Goal: Transaction & Acquisition: Purchase product/service

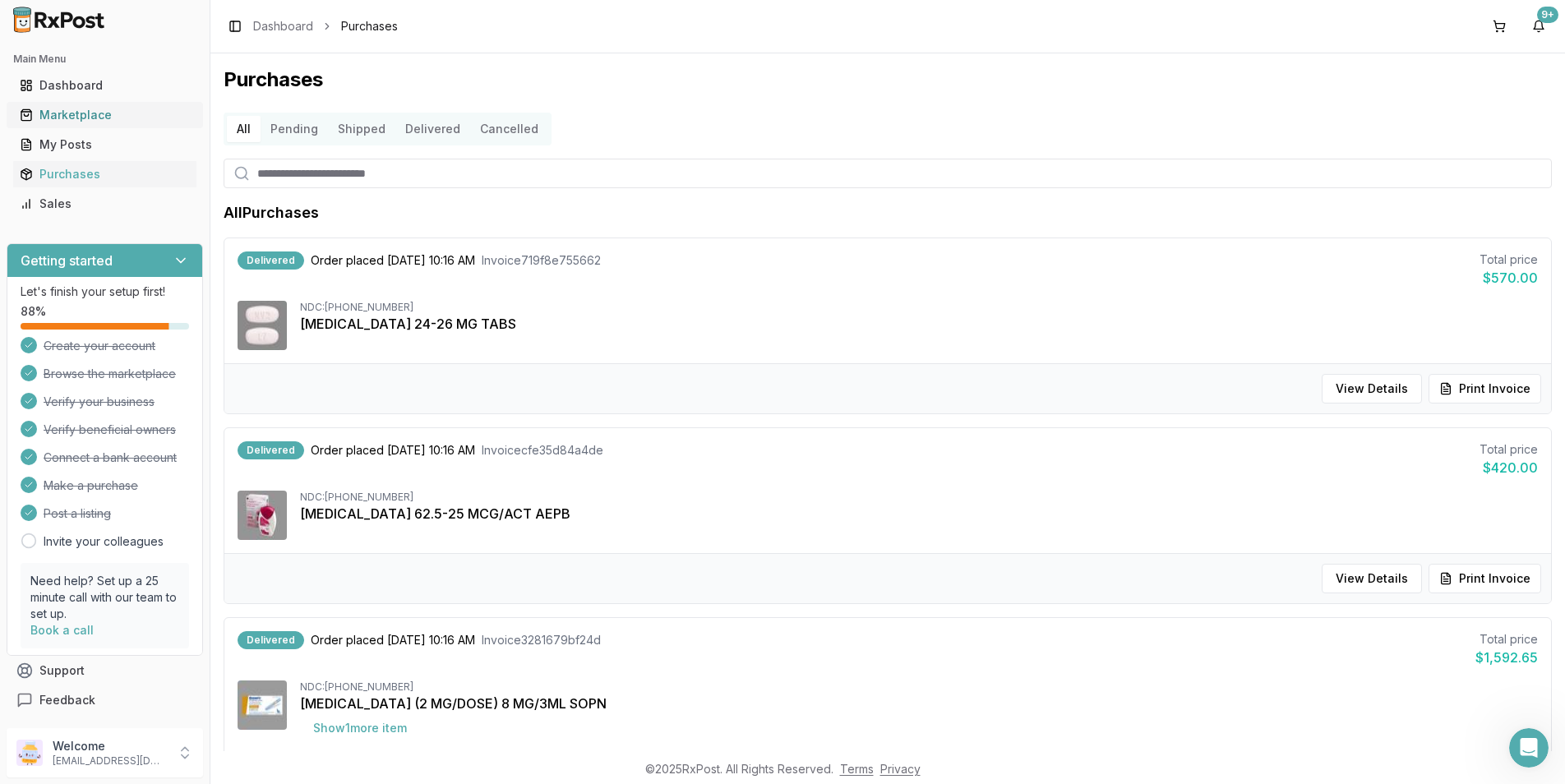
click at [62, 111] on div "Marketplace" at bounding box center [105, 115] width 170 height 17
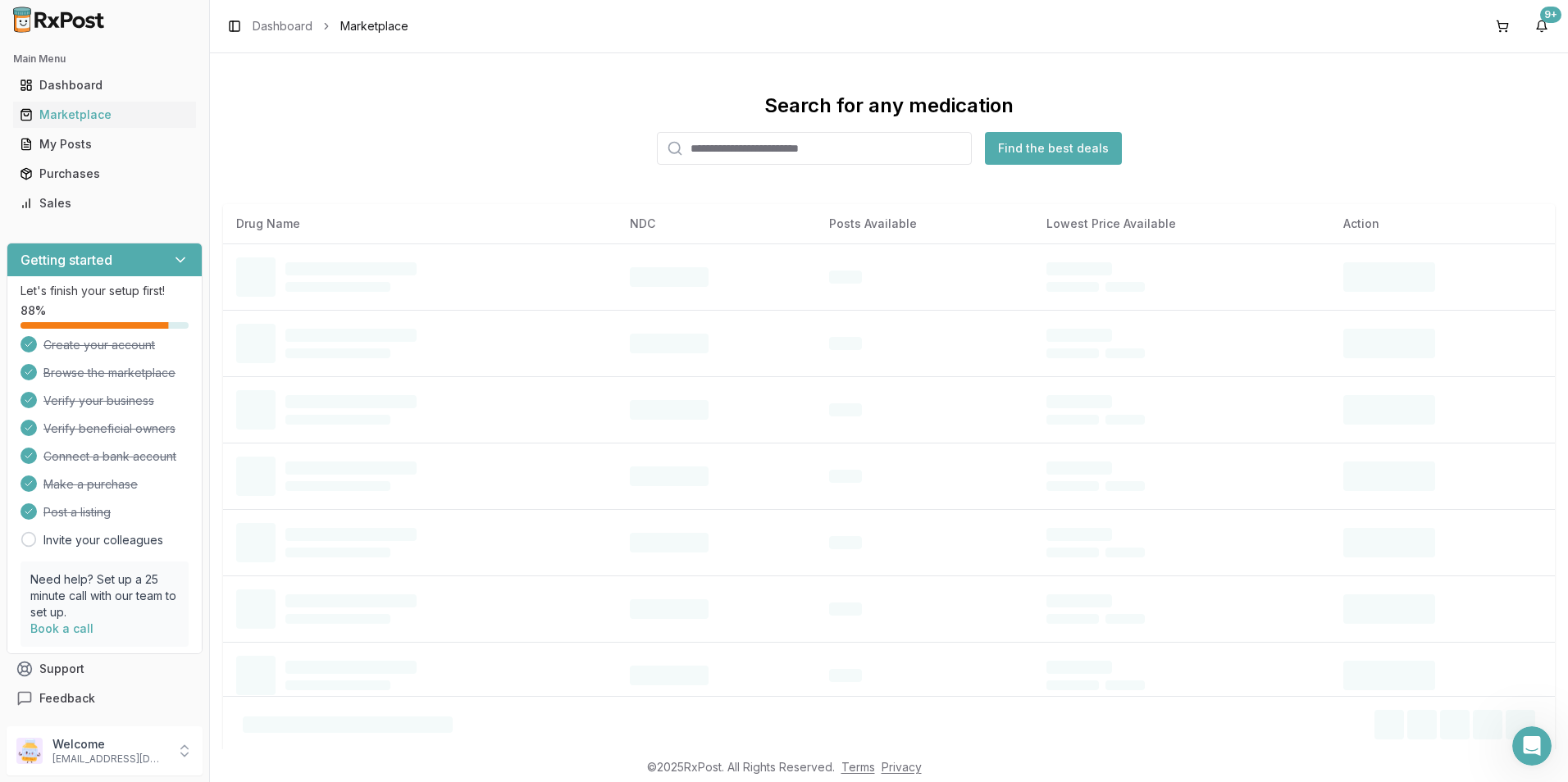
click at [808, 159] on input "search" at bounding box center [814, 148] width 315 height 33
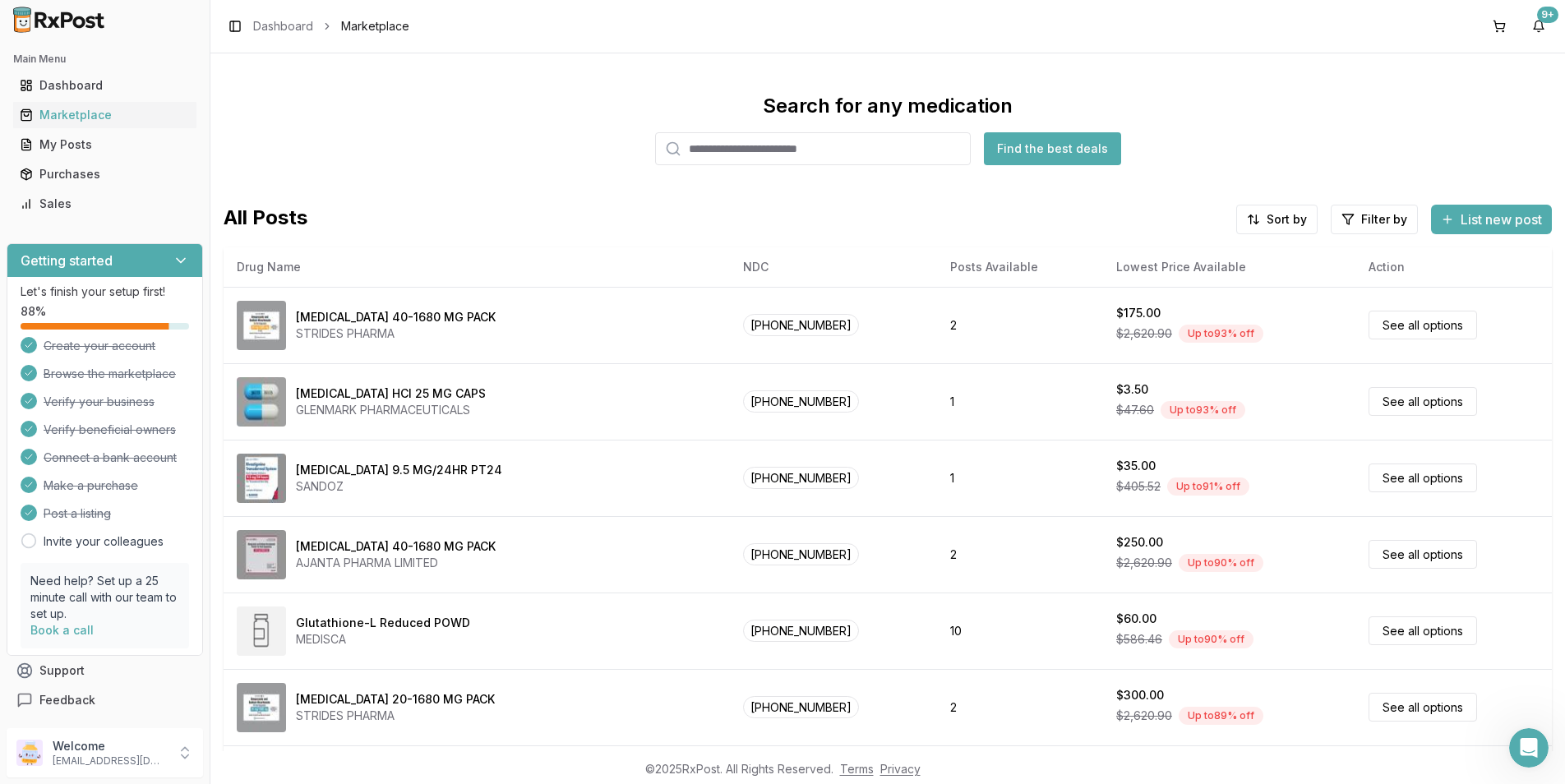
type input "*"
type input "*******"
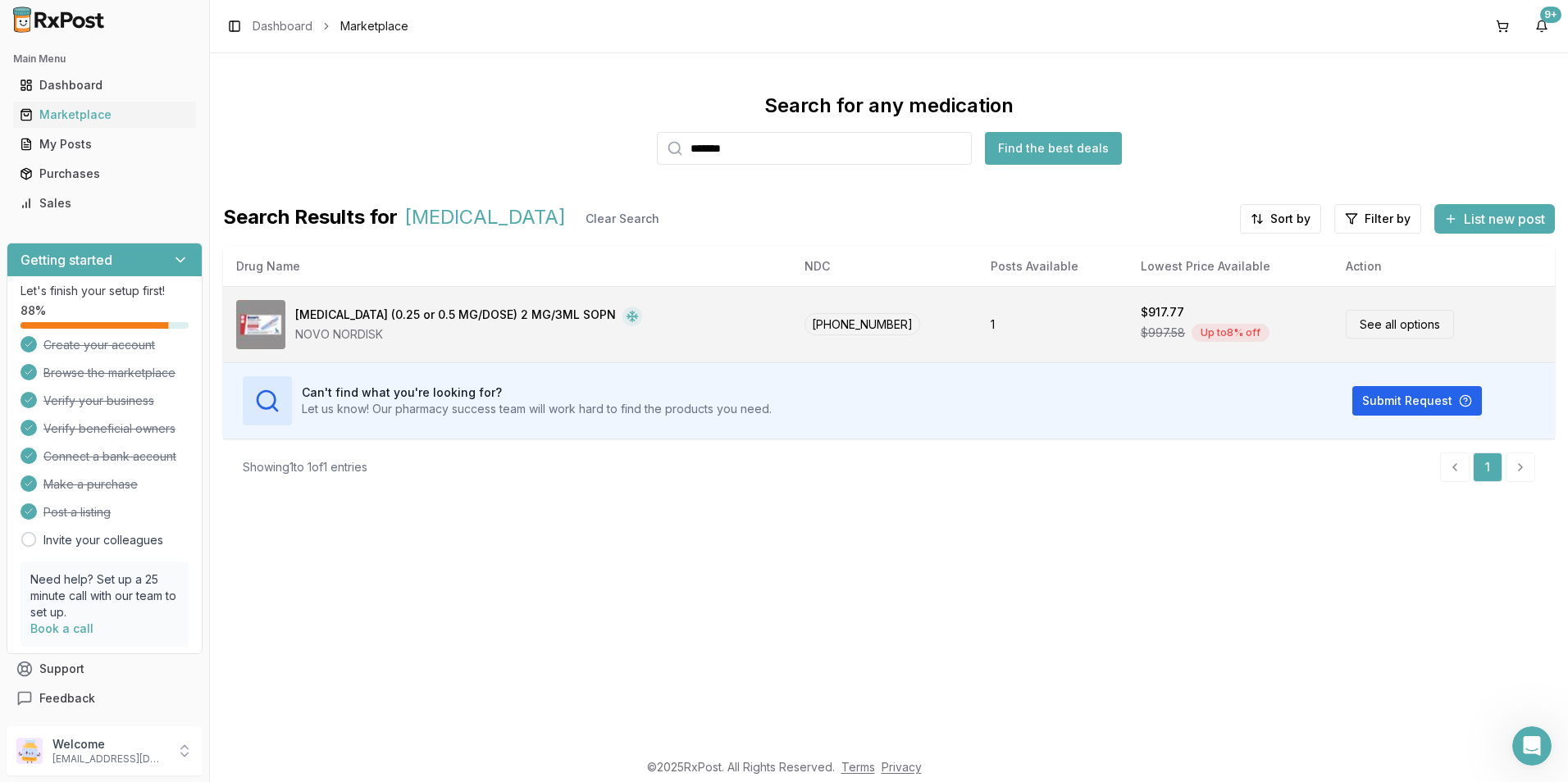
click at [1366, 322] on link "See all options" at bounding box center [1399, 324] width 108 height 28
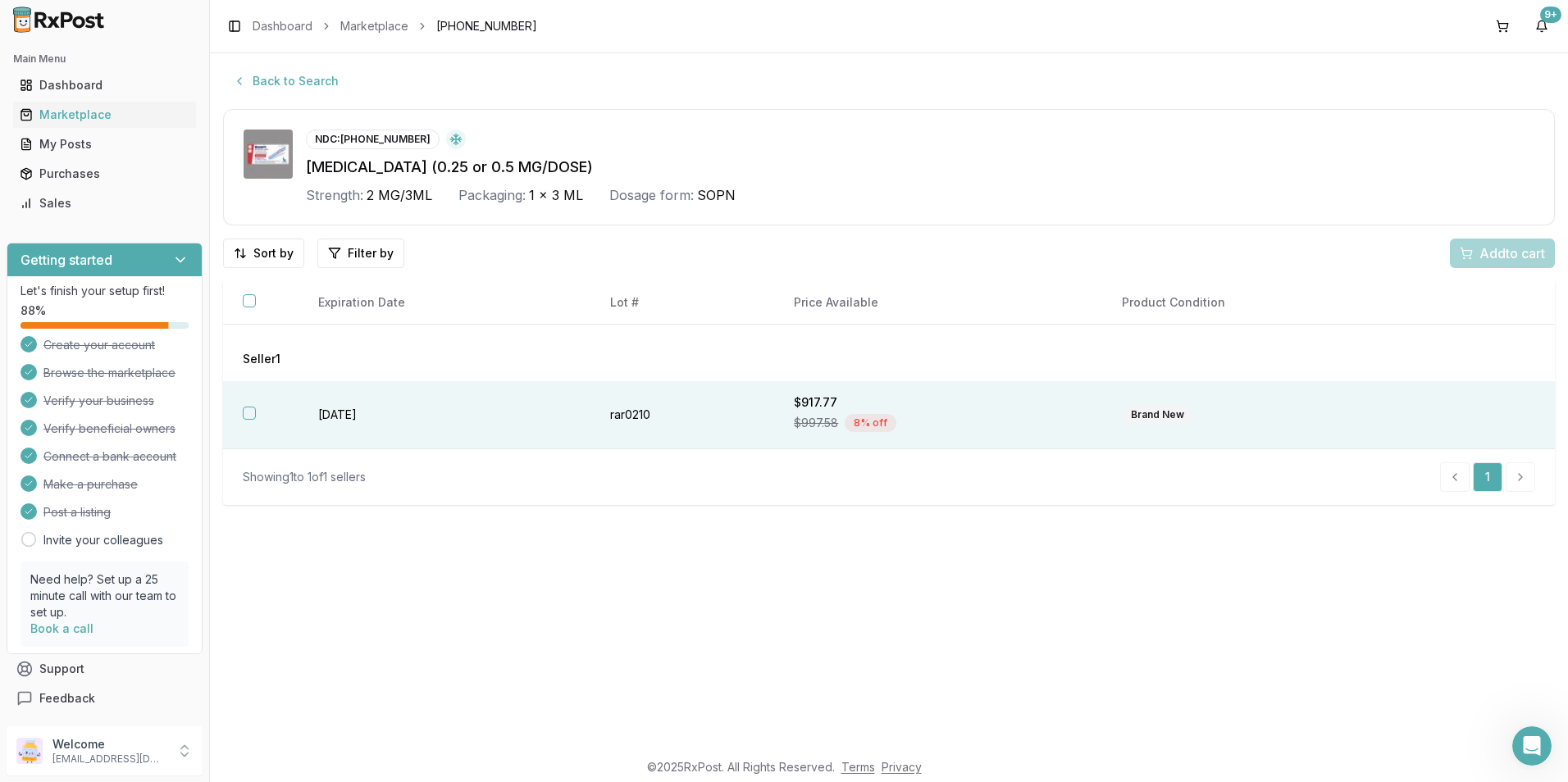
click at [253, 410] on button "button" at bounding box center [249, 413] width 13 height 13
click at [1495, 253] on span "Add 1 to cart" at bounding box center [1509, 253] width 72 height 19
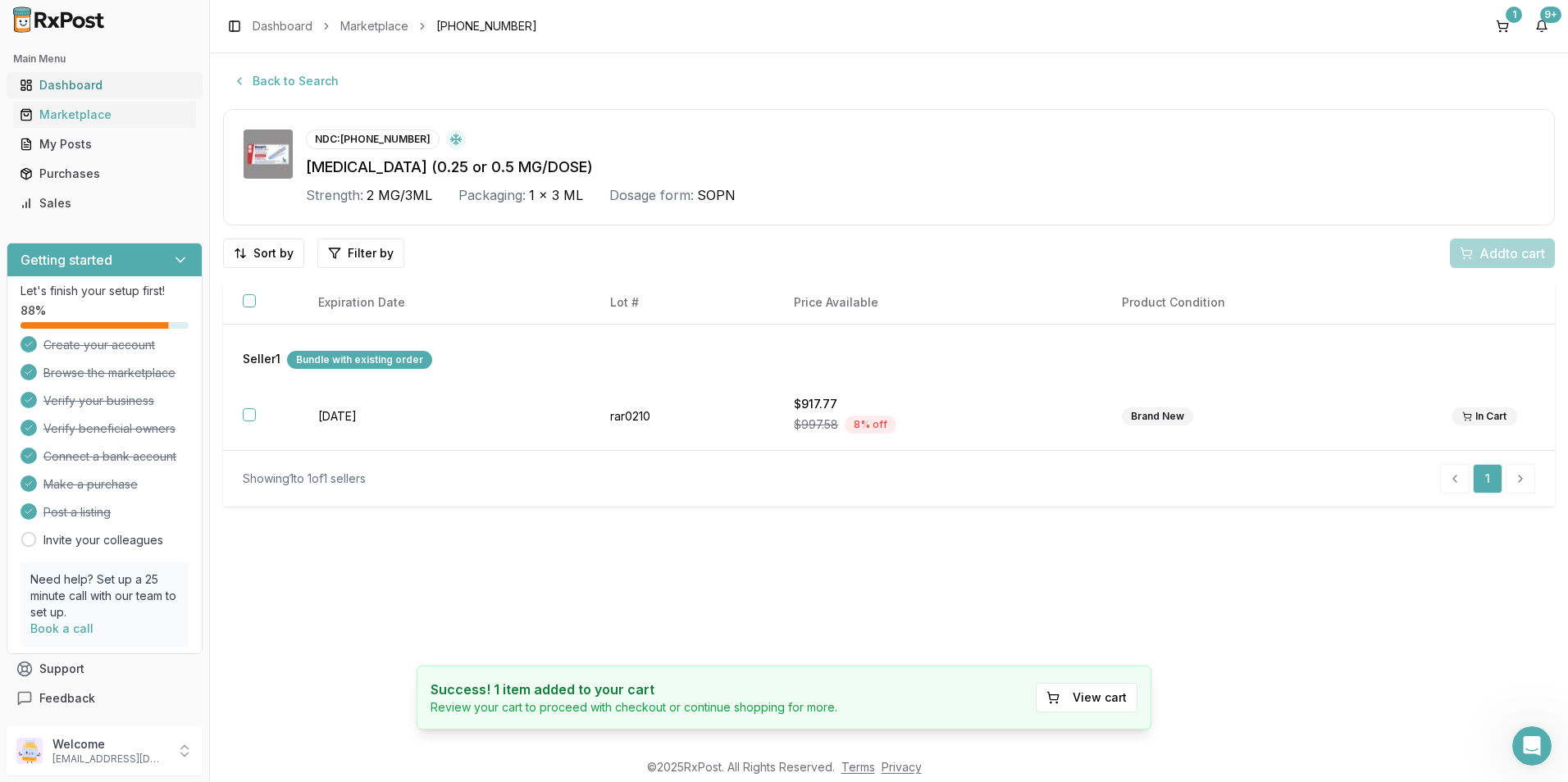
click at [75, 80] on div "Dashboard" at bounding box center [104, 85] width 170 height 17
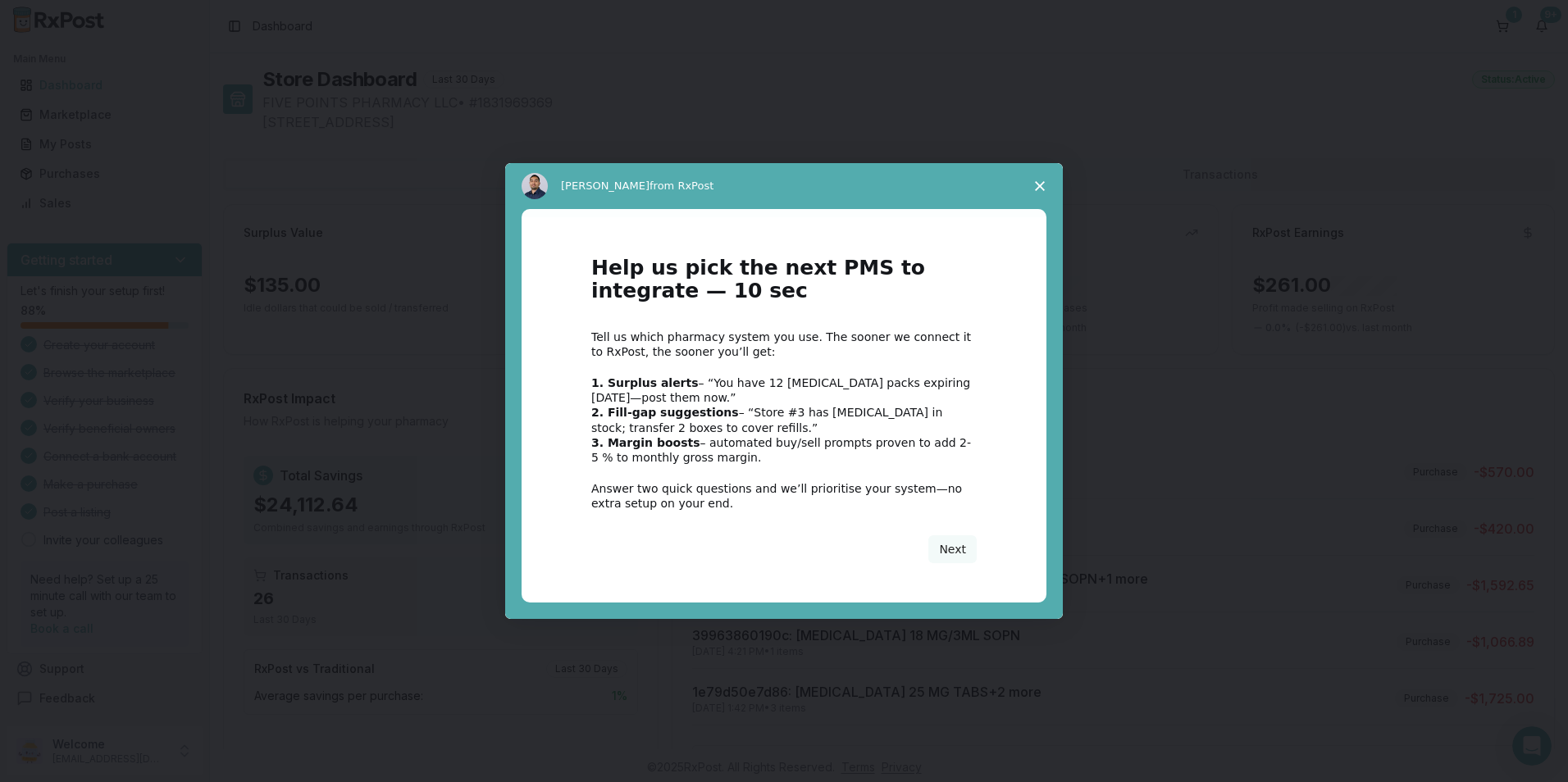
click at [1036, 183] on polygon "Close survey" at bounding box center [1039, 186] width 10 height 10
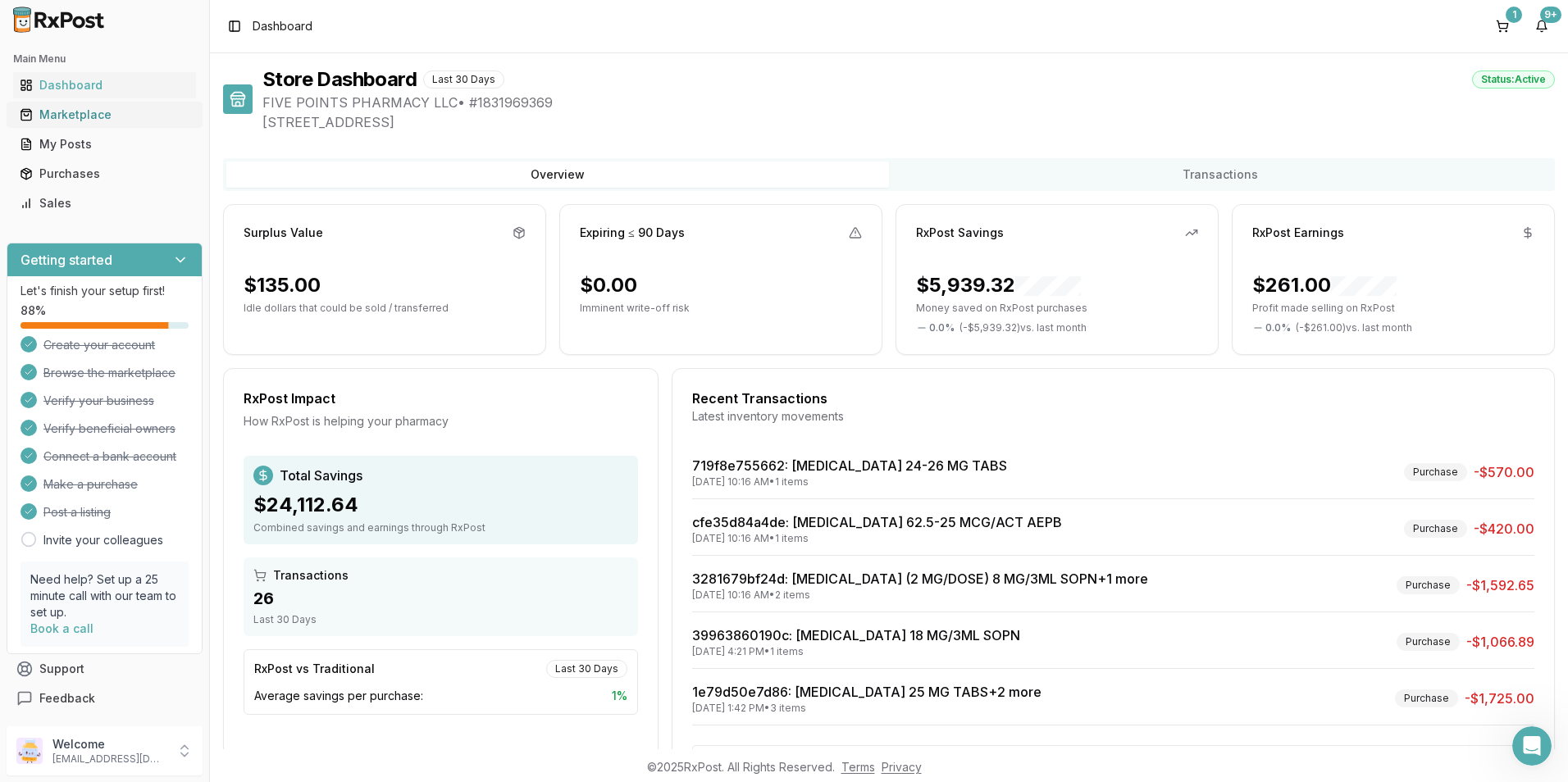
click at [62, 110] on div "Marketplace" at bounding box center [104, 115] width 170 height 17
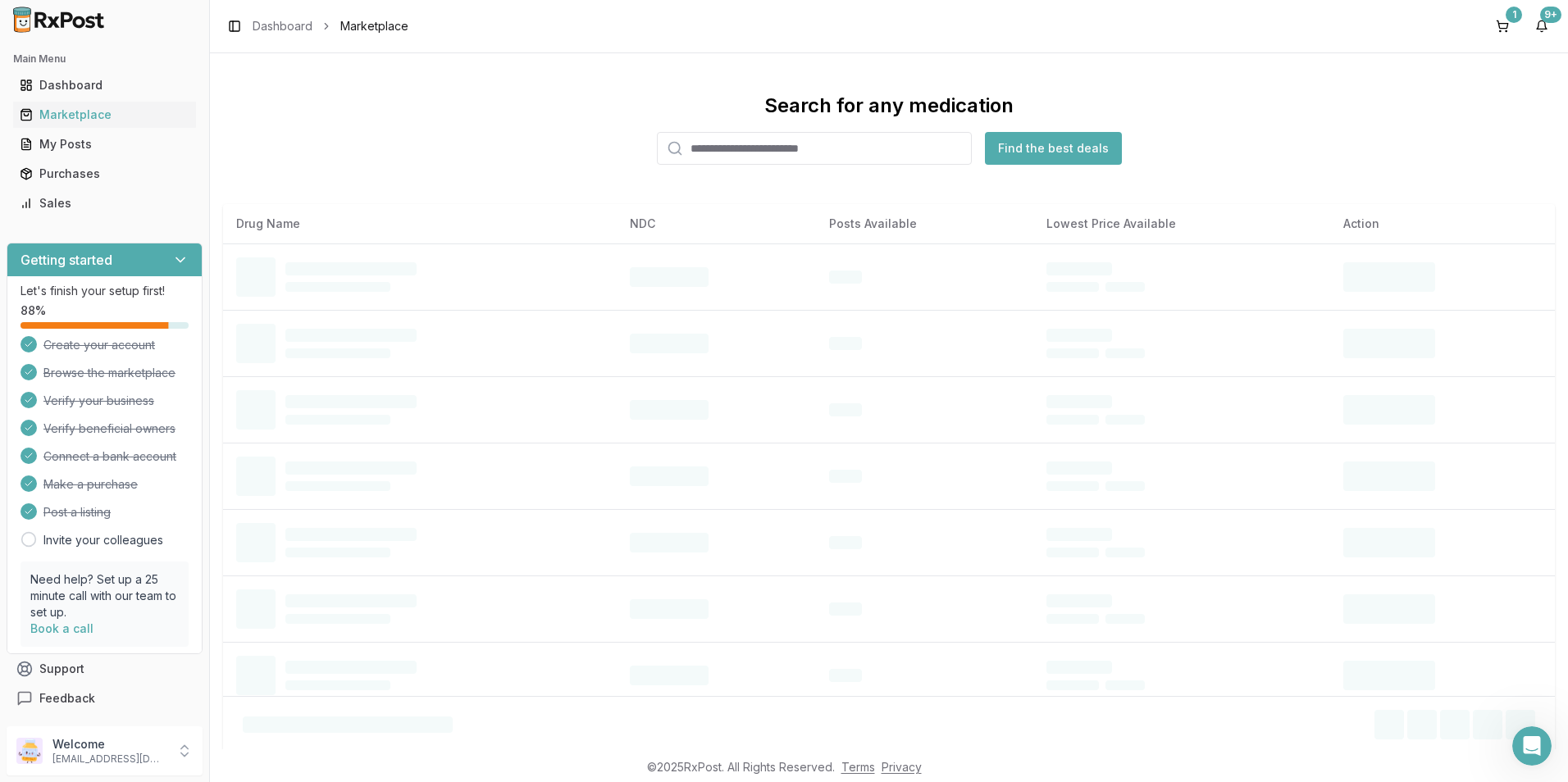
click at [768, 154] on input "search" at bounding box center [814, 148] width 315 height 33
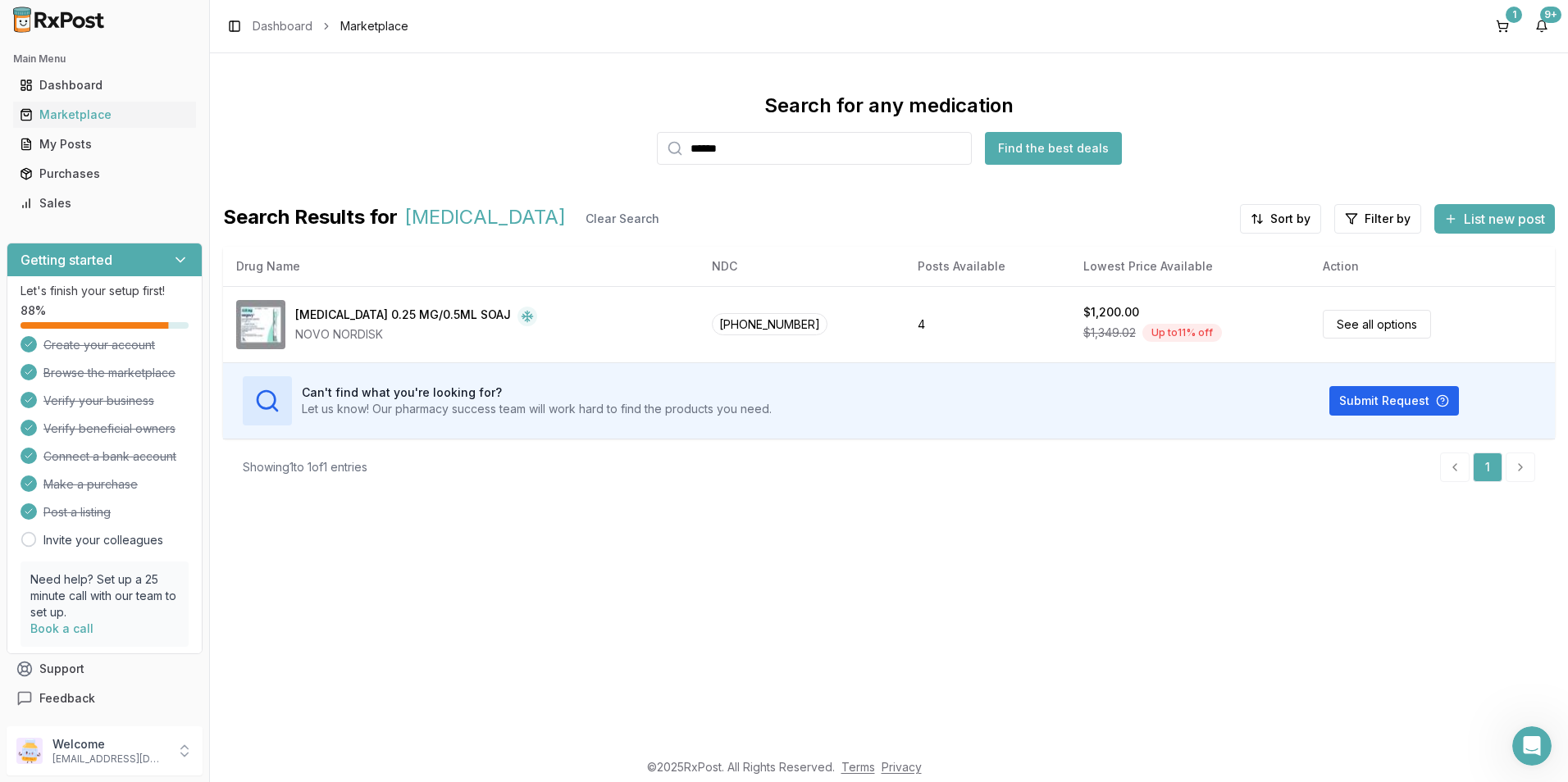
drag, startPoint x: 770, startPoint y: 149, endPoint x: -4, endPoint y: 69, distance: 778.1
click at [0, 69] on html "Main Menu Dashboard Marketplace My Posts Purchases Sales Getting started Let's …" at bounding box center [784, 391] width 1568 height 782
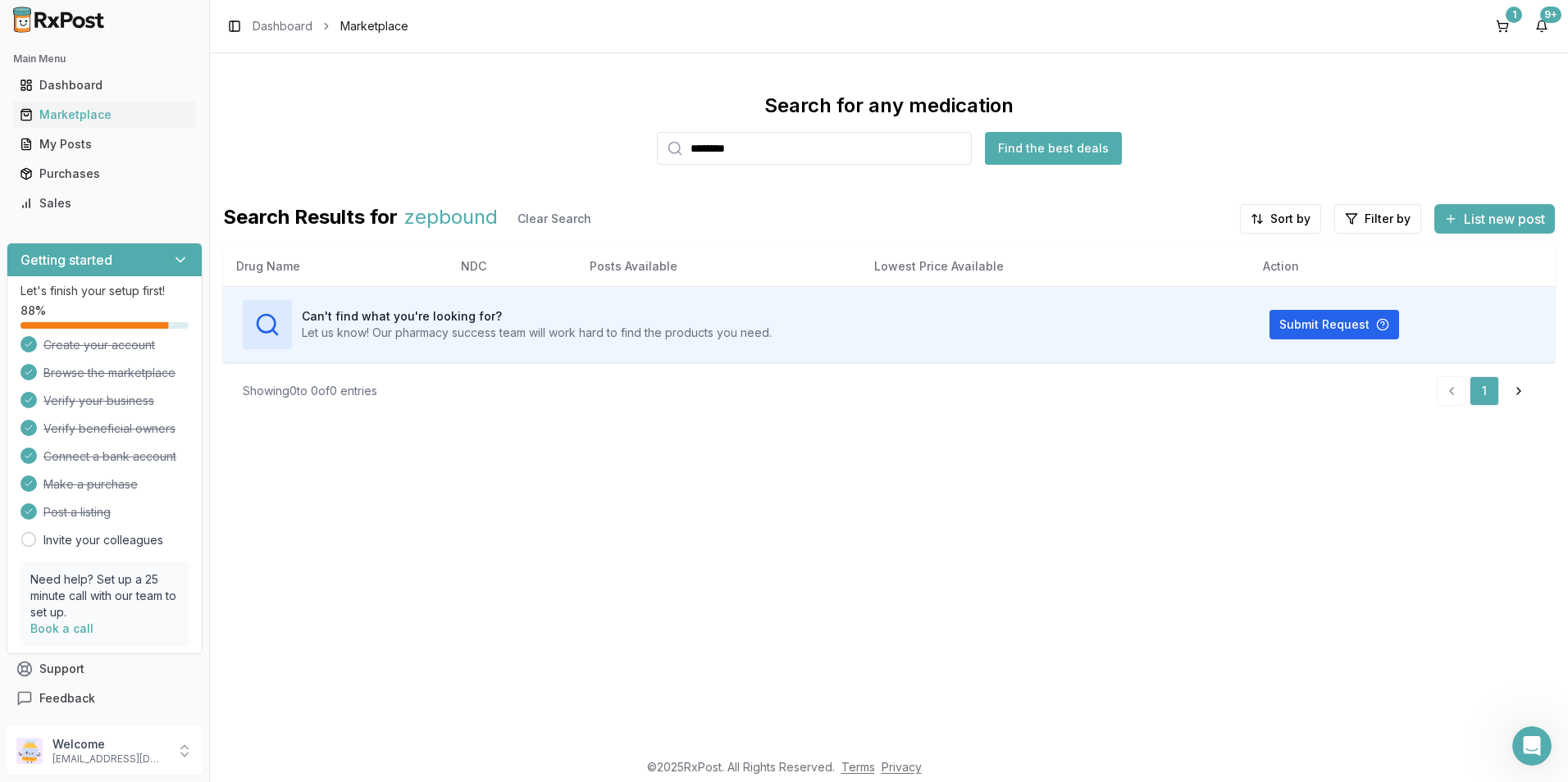
drag, startPoint x: 291, startPoint y: 23, endPoint x: -4, endPoint y: -51, distance: 304.1
click at [0, 0] on html "Main Menu Dashboard Marketplace My Posts Purchases Sales Getting started Let's …" at bounding box center [784, 391] width 1568 height 782
type input "********"
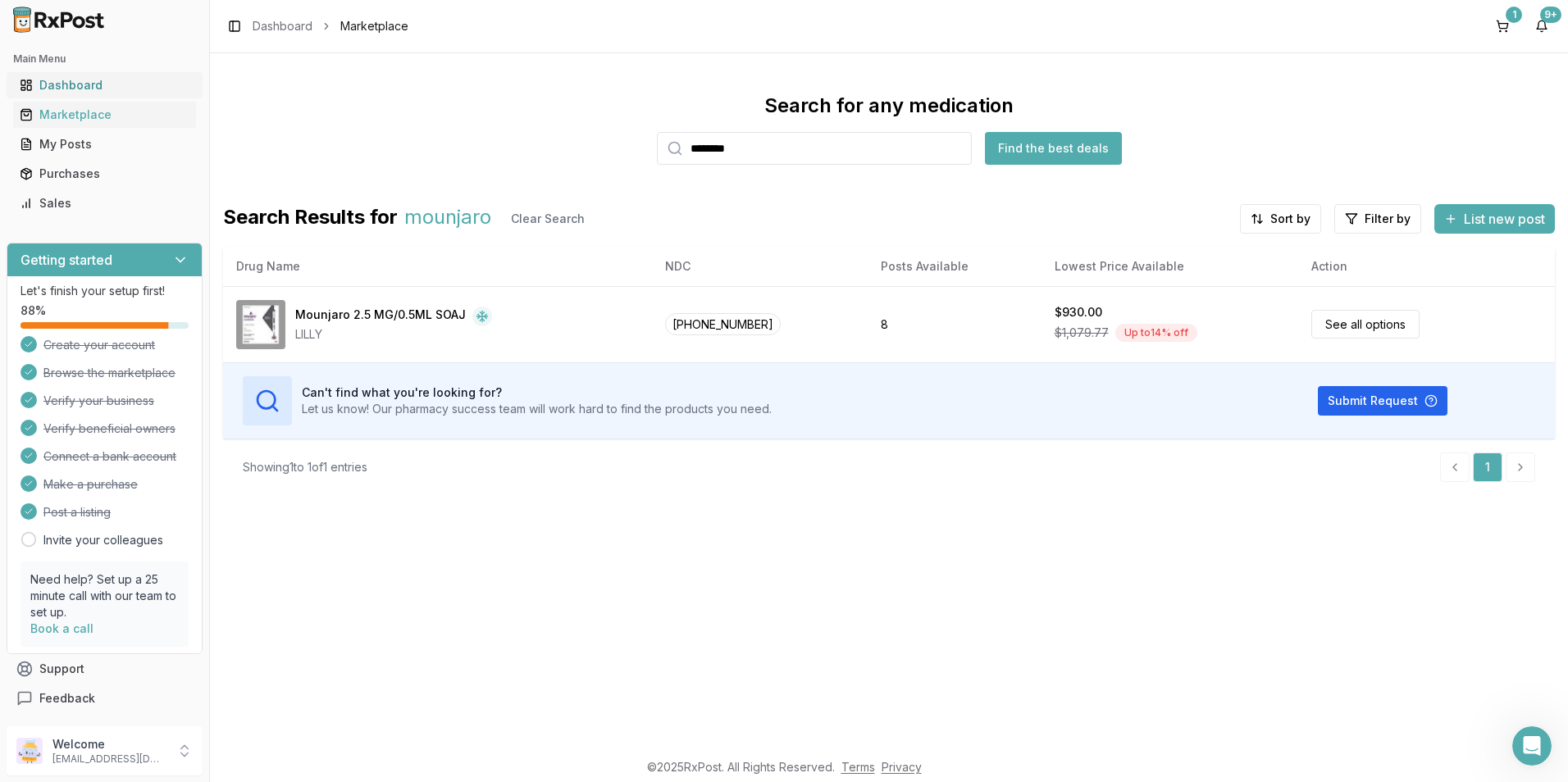
drag, startPoint x: 770, startPoint y: 148, endPoint x: 50, endPoint y: 85, distance: 722.8
click at [51, 85] on div "Main Menu Dashboard Marketplace My Posts Purchases Sales Getting started Let's …" at bounding box center [784, 391] width 1568 height 782
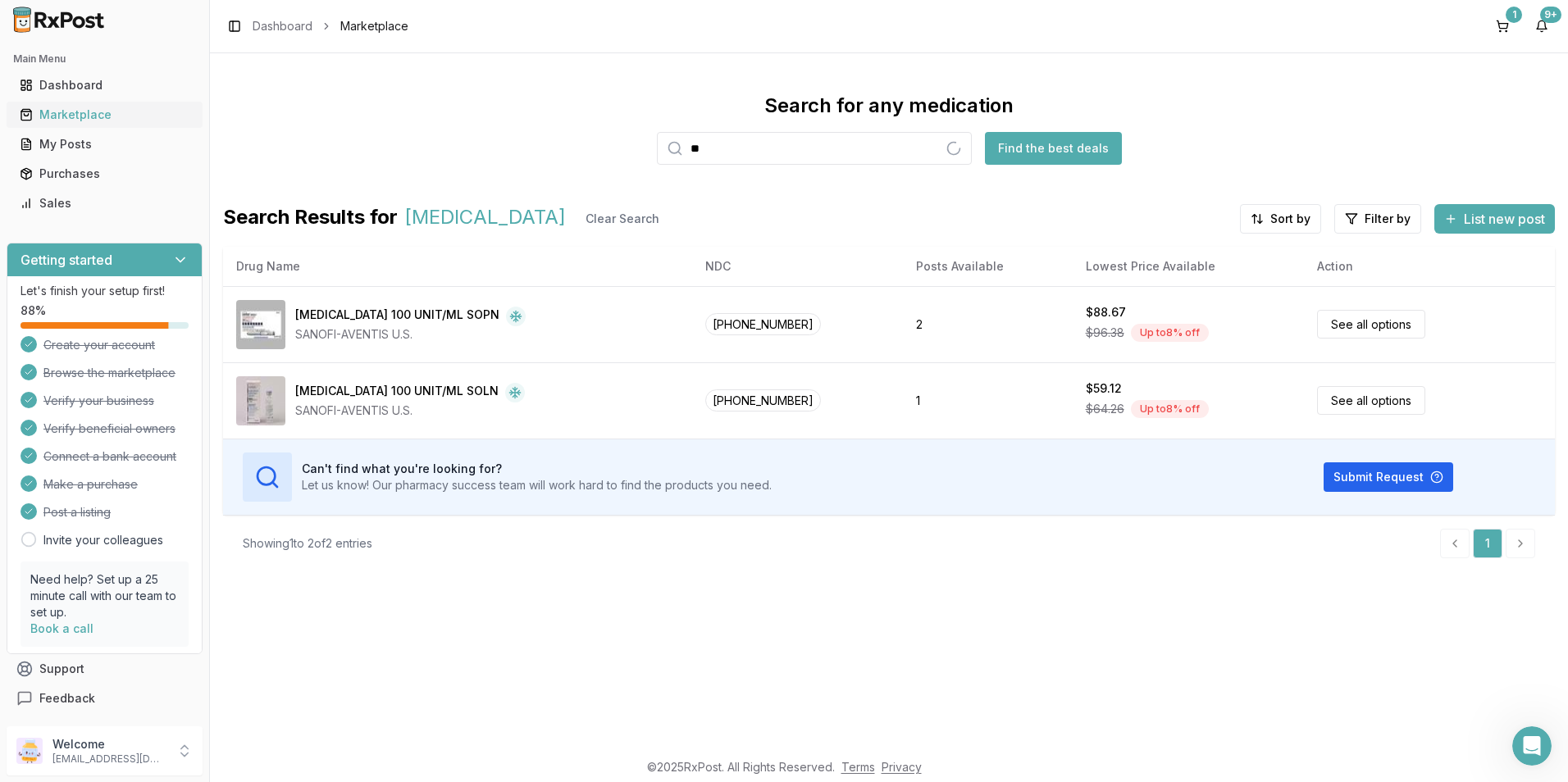
type input "*"
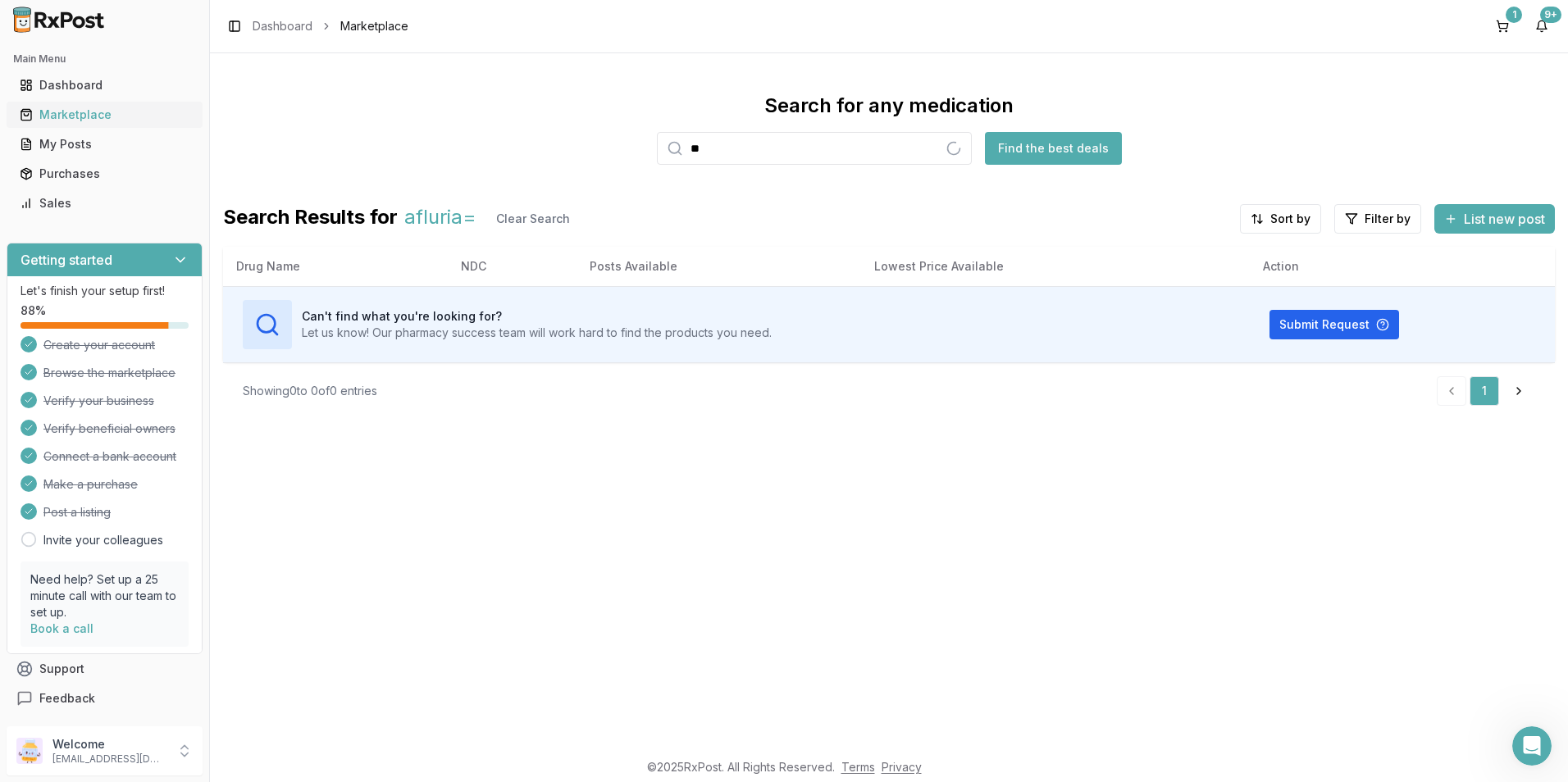
type input "*"
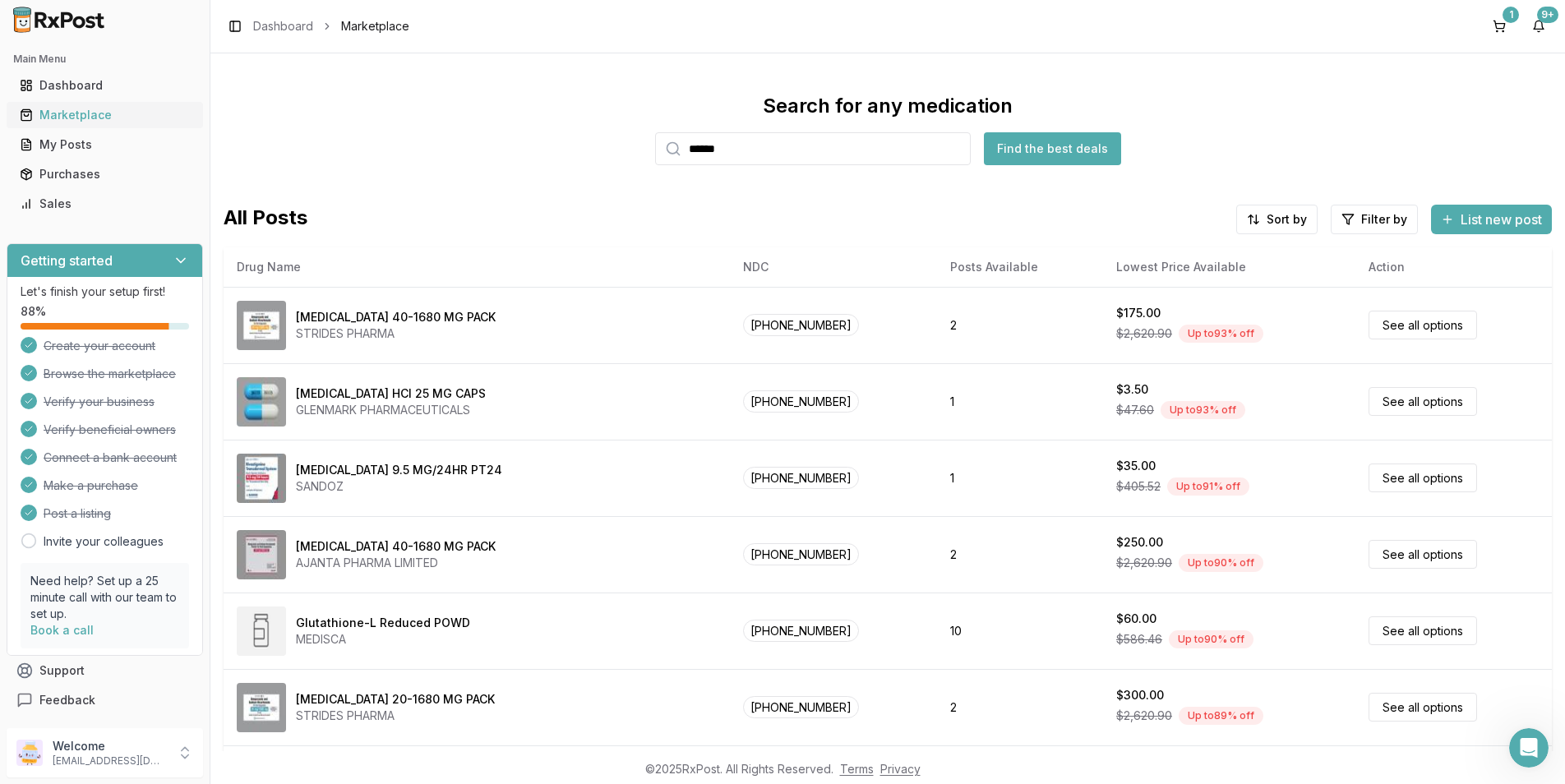
type input "******"
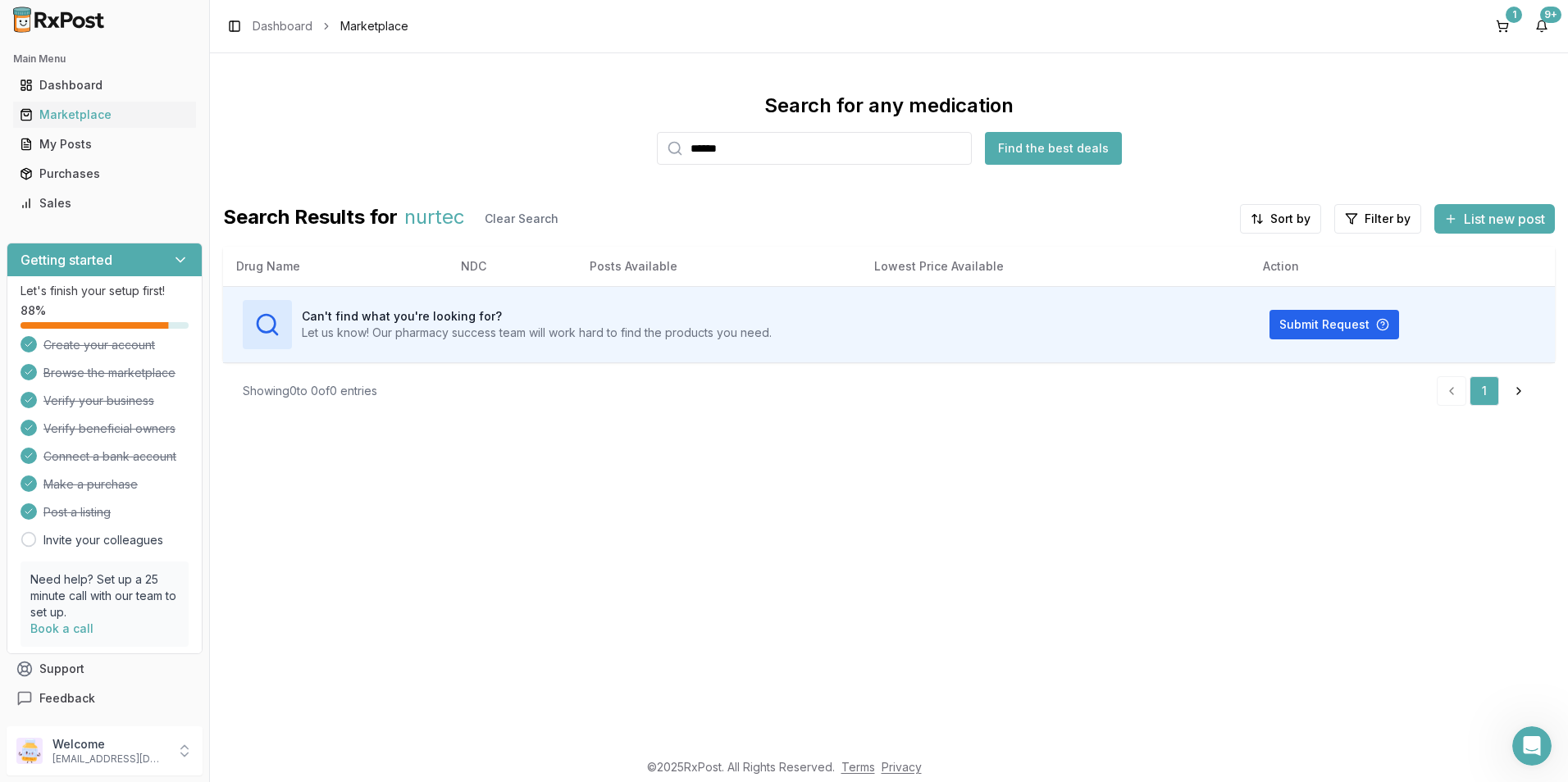
click at [1009, 142] on button "Find the best deals" at bounding box center [1053, 148] width 137 height 33
drag, startPoint x: 762, startPoint y: 149, endPoint x: 325, endPoint y: 142, distance: 437.1
click at [325, 142] on div "Search for any medication ****** Find the best deals" at bounding box center [888, 129] width 1331 height 72
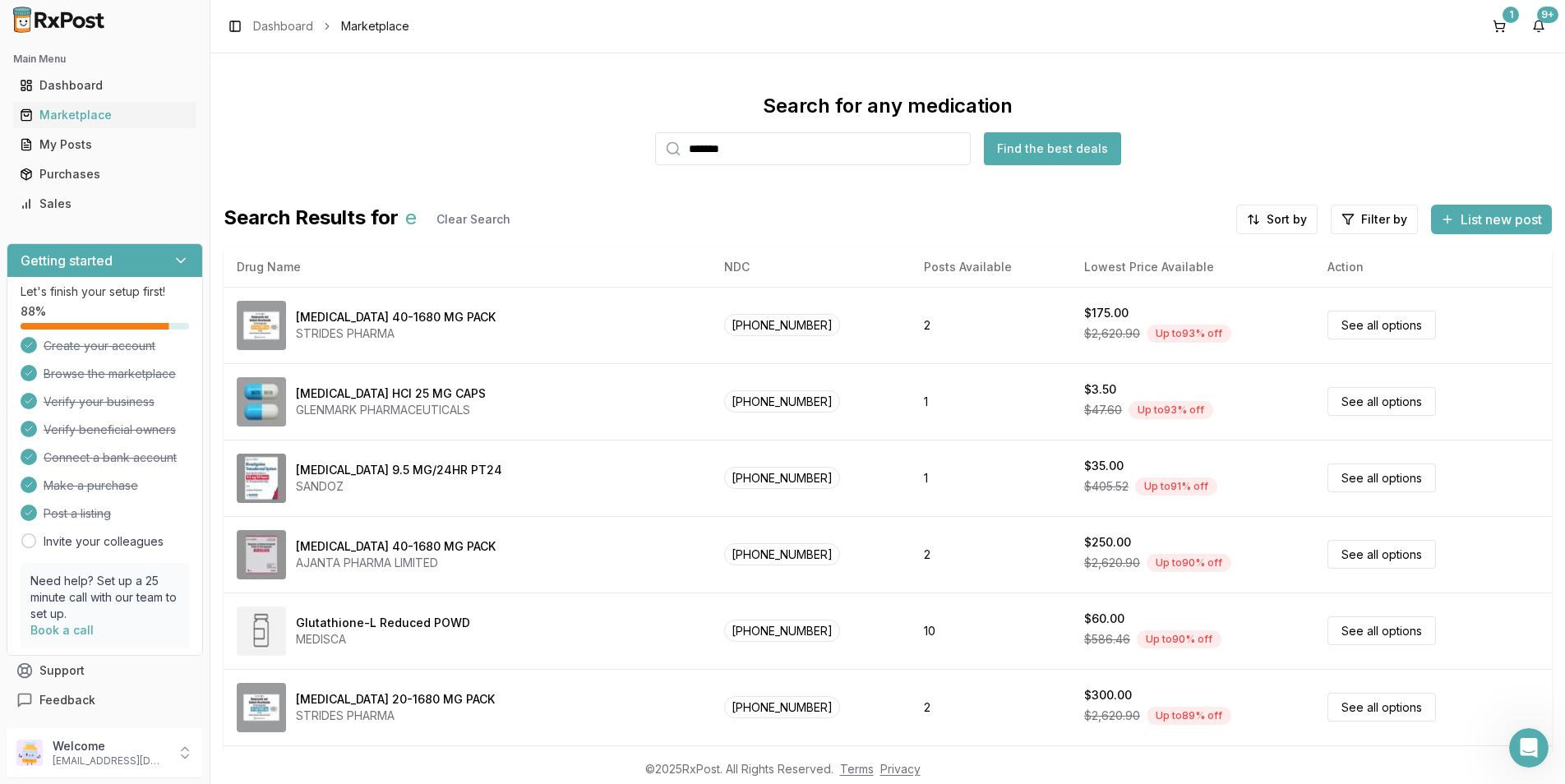
type input "*******"
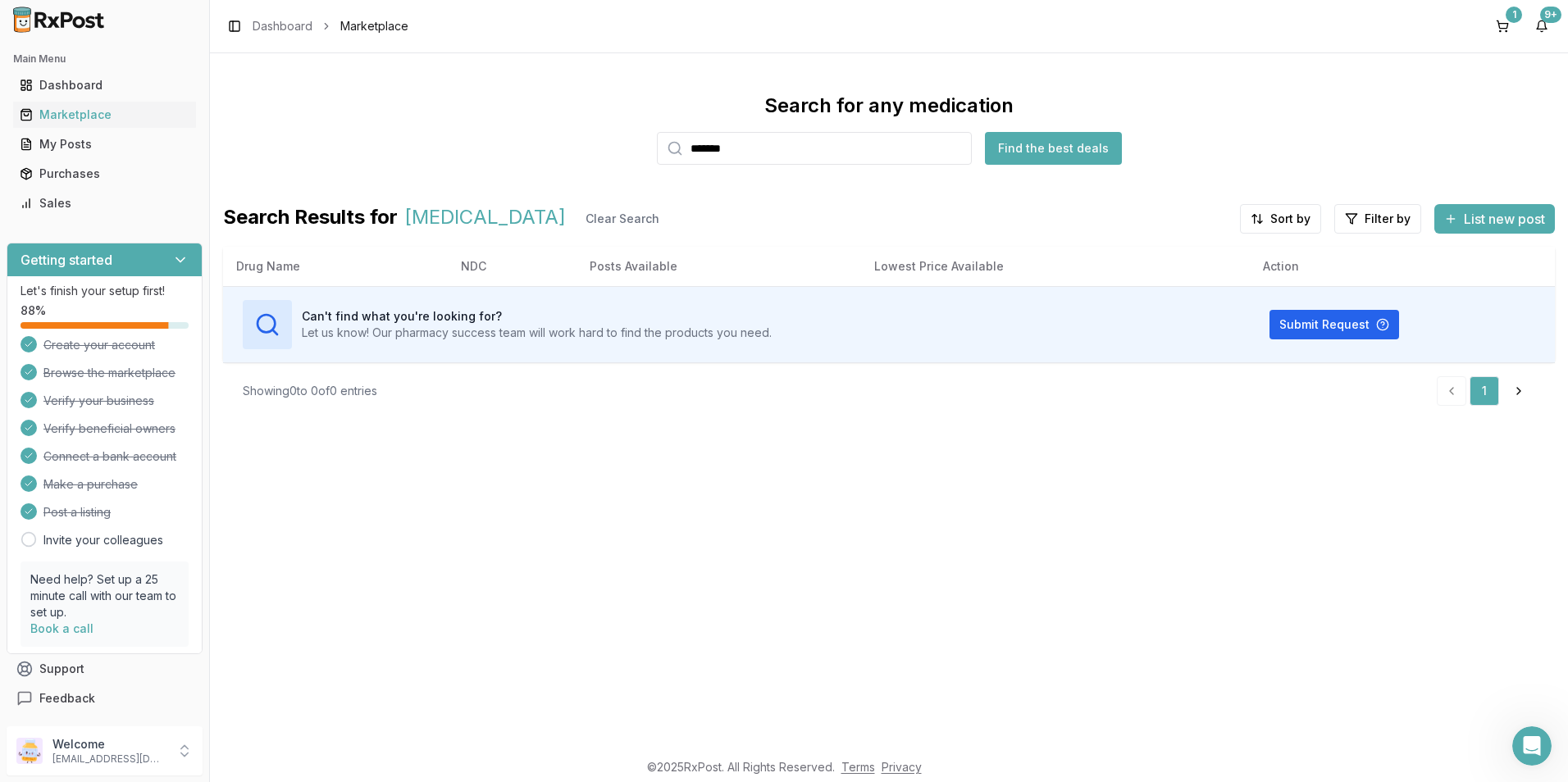
click at [1036, 142] on button "Find the best deals" at bounding box center [1053, 148] width 137 height 33
click at [1032, 148] on button "Find the best deals" at bounding box center [1053, 148] width 137 height 33
click at [1046, 153] on button "Find the best deals" at bounding box center [1053, 148] width 137 height 33
click at [985, 132] on button "Find the best deals" at bounding box center [1053, 148] width 137 height 33
click at [1022, 148] on button "Find the best deals" at bounding box center [1053, 148] width 137 height 33
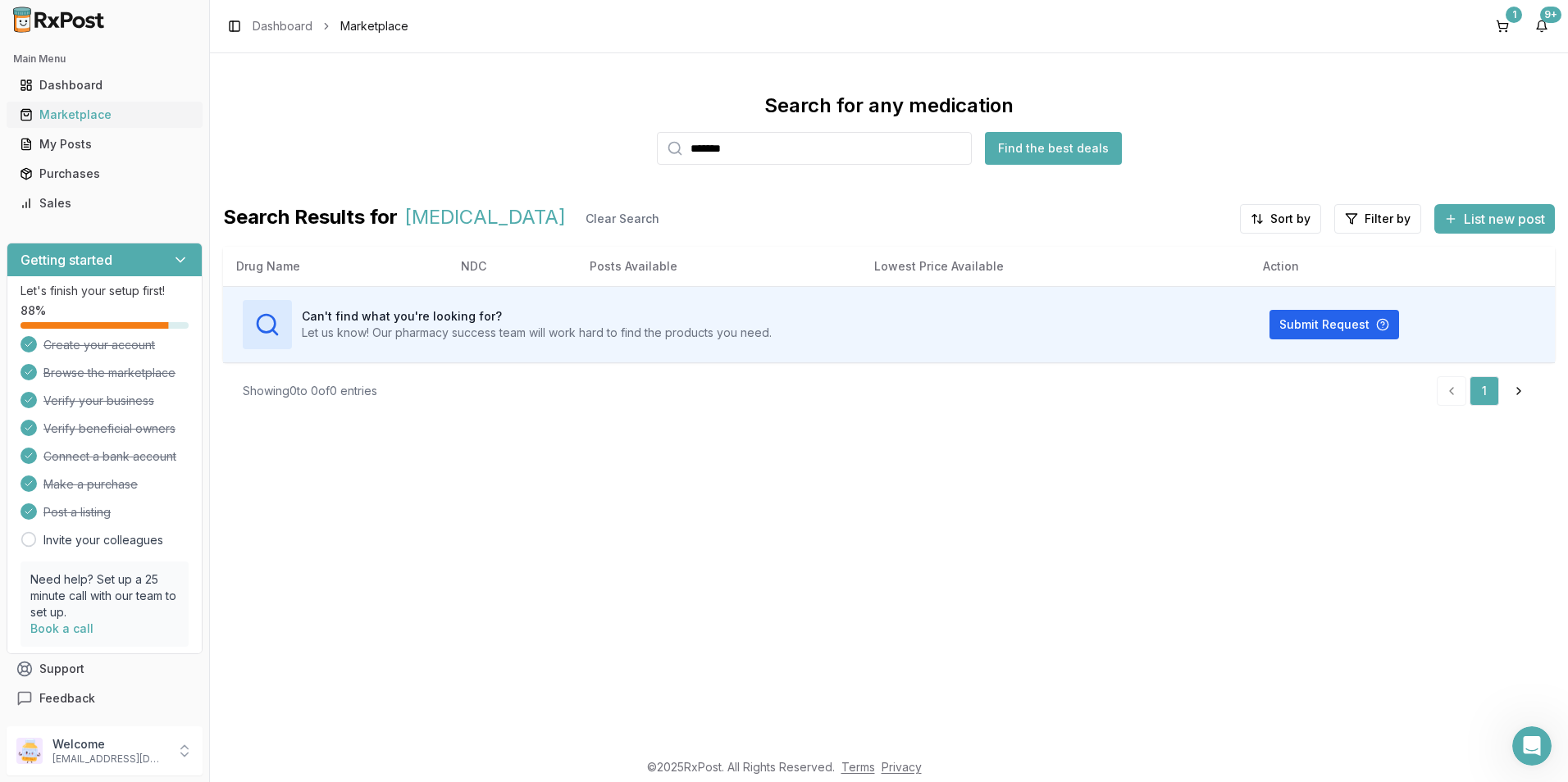
click at [63, 120] on div "Marketplace" at bounding box center [104, 115] width 170 height 17
click at [69, 118] on div "Marketplace" at bounding box center [104, 115] width 170 height 17
click at [54, 95] on link "Dashboard" at bounding box center [104, 85] width 183 height 29
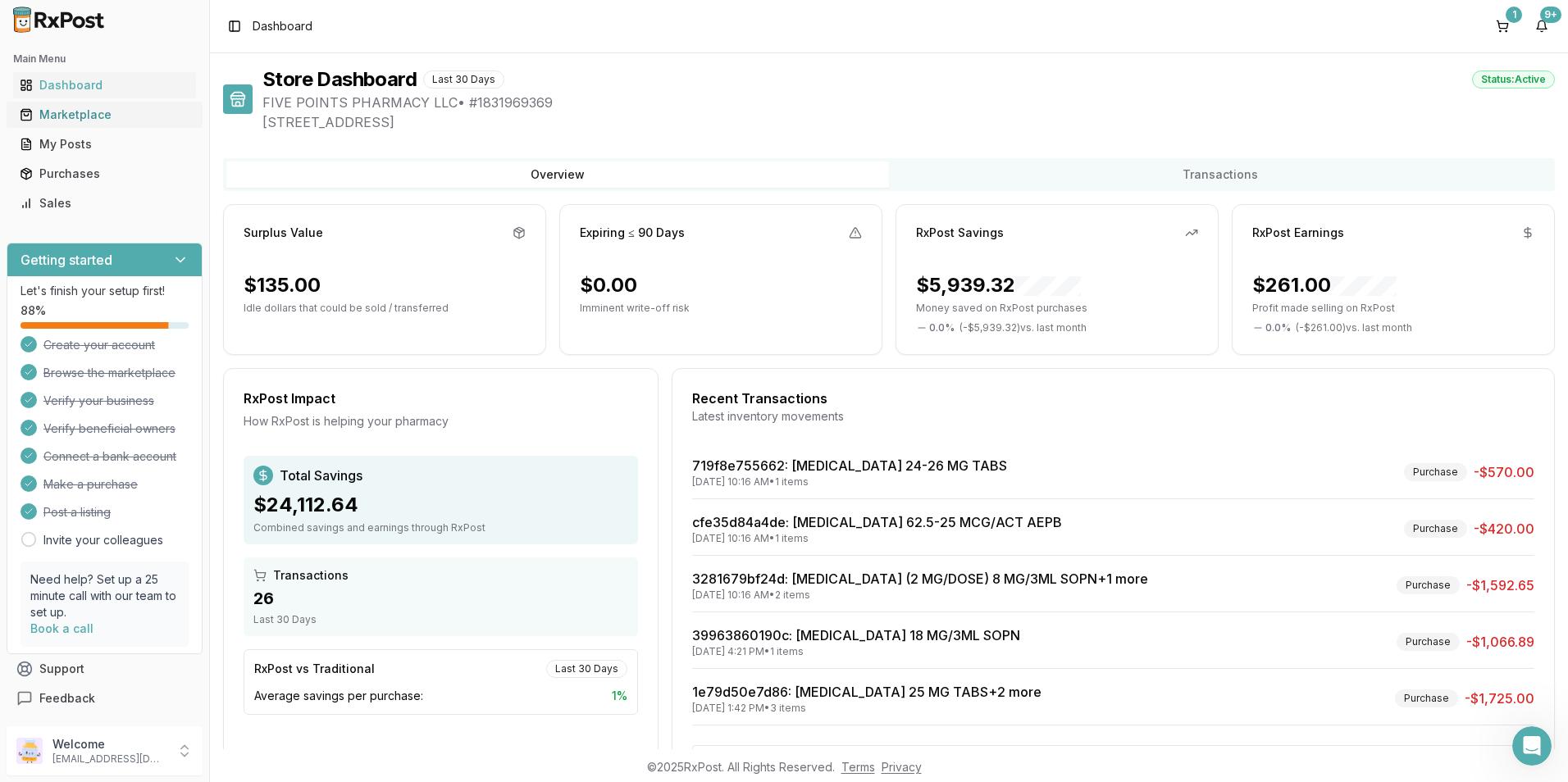
click at [52, 114] on div "Marketplace" at bounding box center [104, 115] width 170 height 17
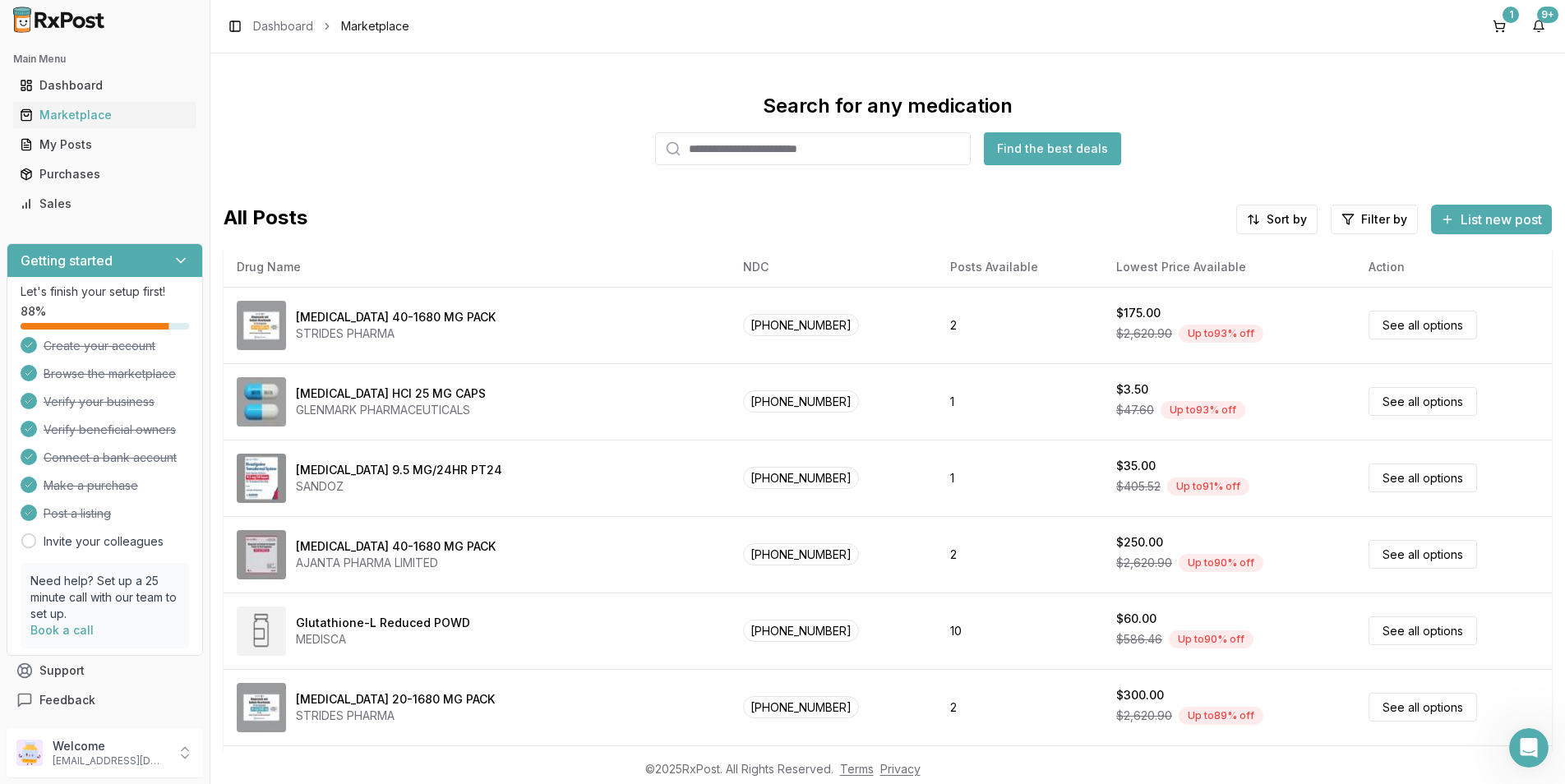
click at [693, 156] on input "search" at bounding box center [813, 148] width 315 height 33
type input "*"
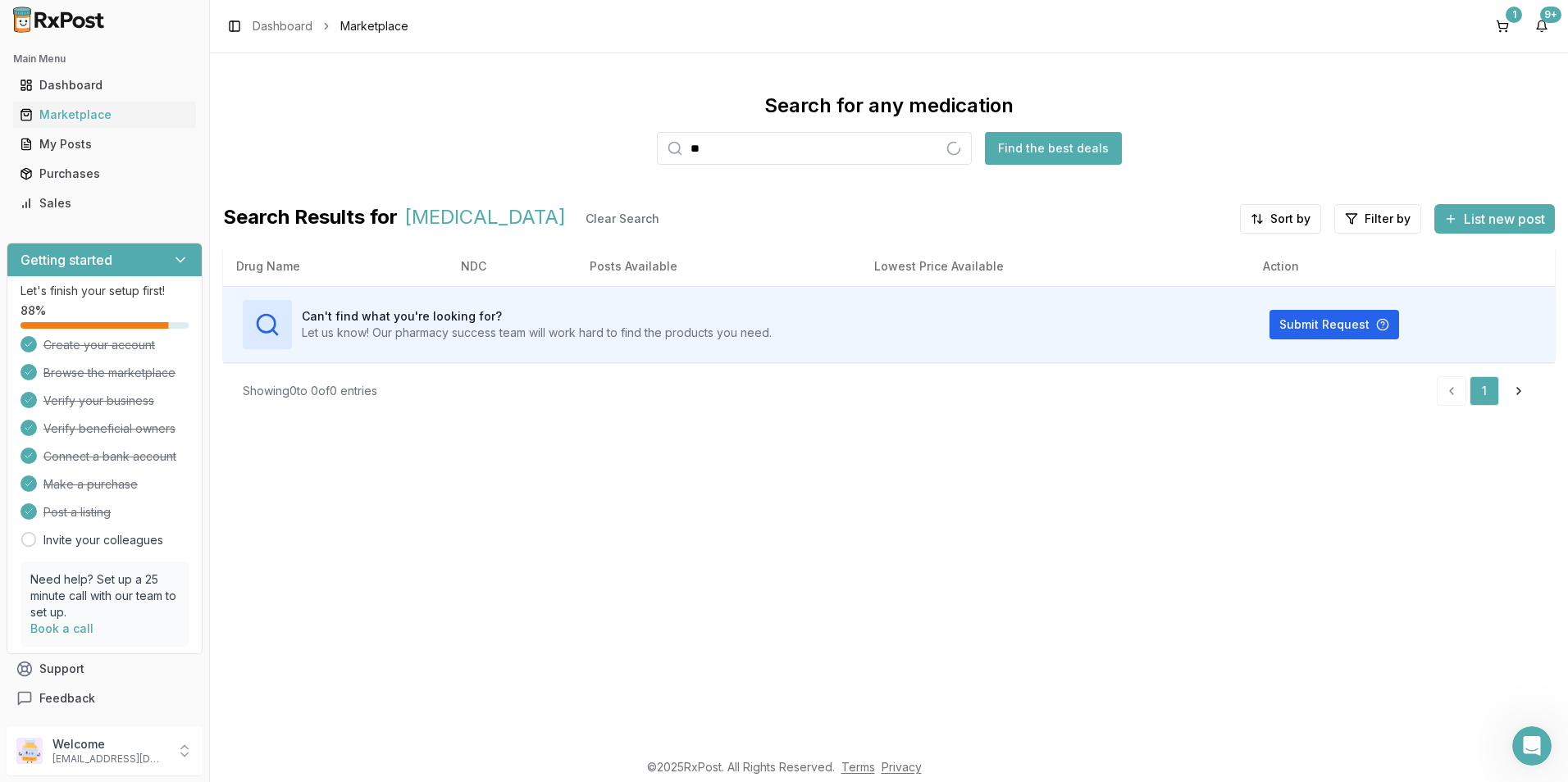
type input "*"
